Goal: Check status: Check status

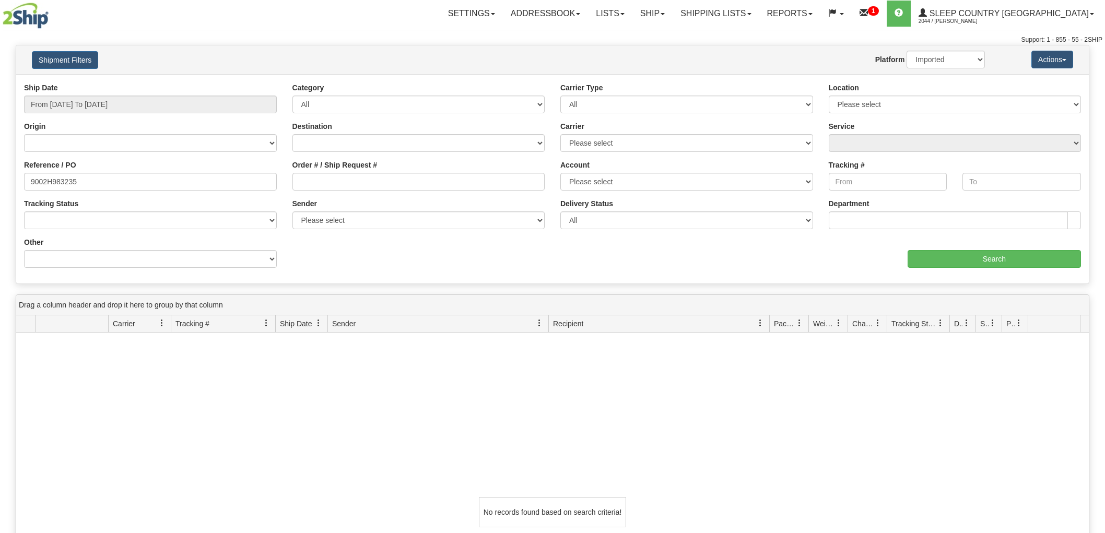
select select "1"
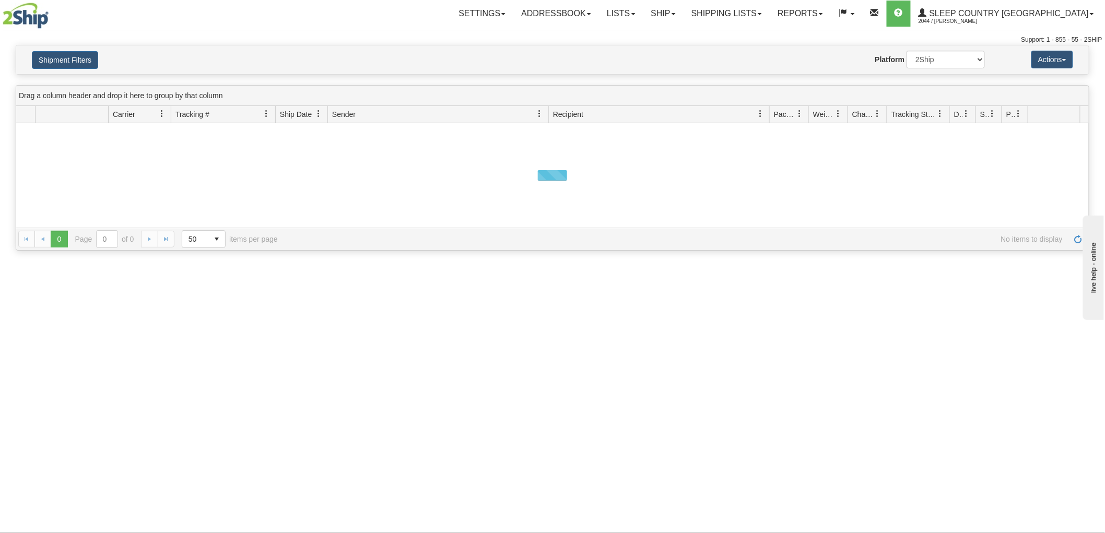
click at [69, 64] on button "Shipment Filters" at bounding box center [65, 60] width 66 height 18
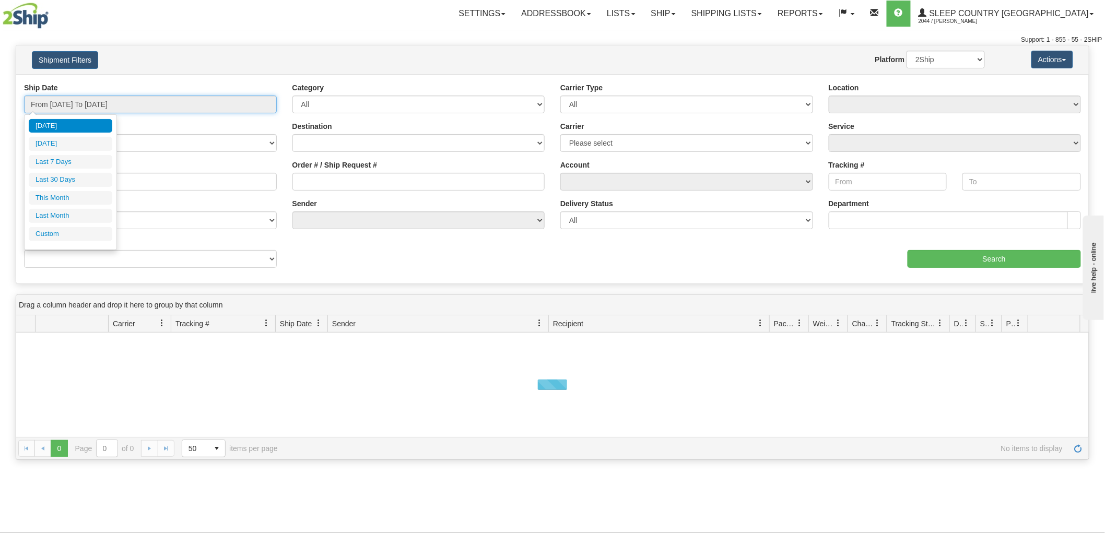
click at [90, 102] on input "From [DATE] To [DATE]" at bounding box center [150, 105] width 253 height 18
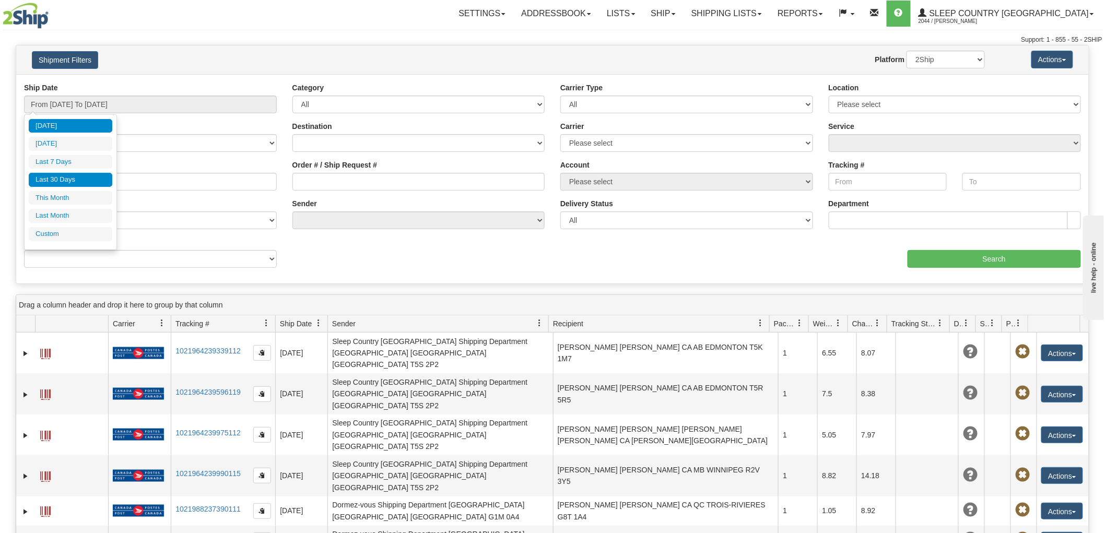
click at [81, 174] on li "Last 30 Days" at bounding box center [71, 180] width 84 height 14
type input "From [DATE] To [DATE]"
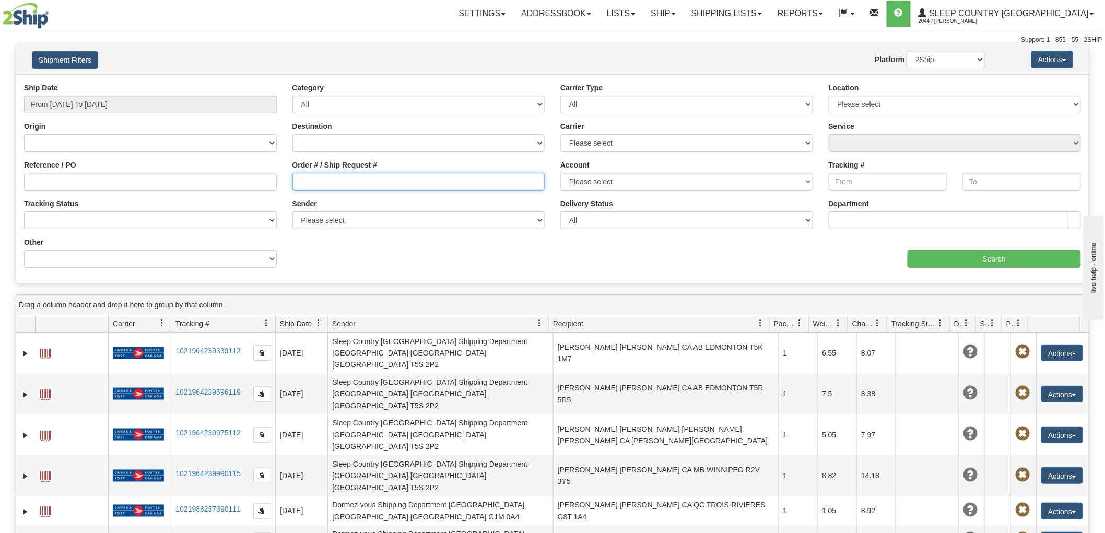
click at [364, 175] on input "Order # / Ship Request #" at bounding box center [418, 182] width 253 height 18
paste input "9002H942690"
type input "9002H942690"
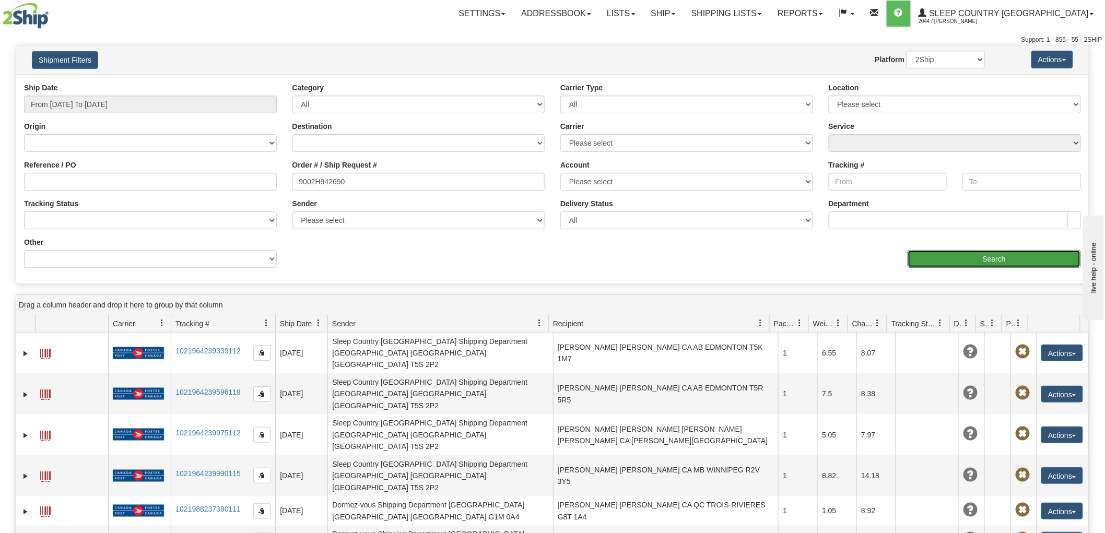
click at [1005, 256] on input "Search" at bounding box center [993, 259] width 173 height 18
